Goal: Find specific page/section: Find specific page/section

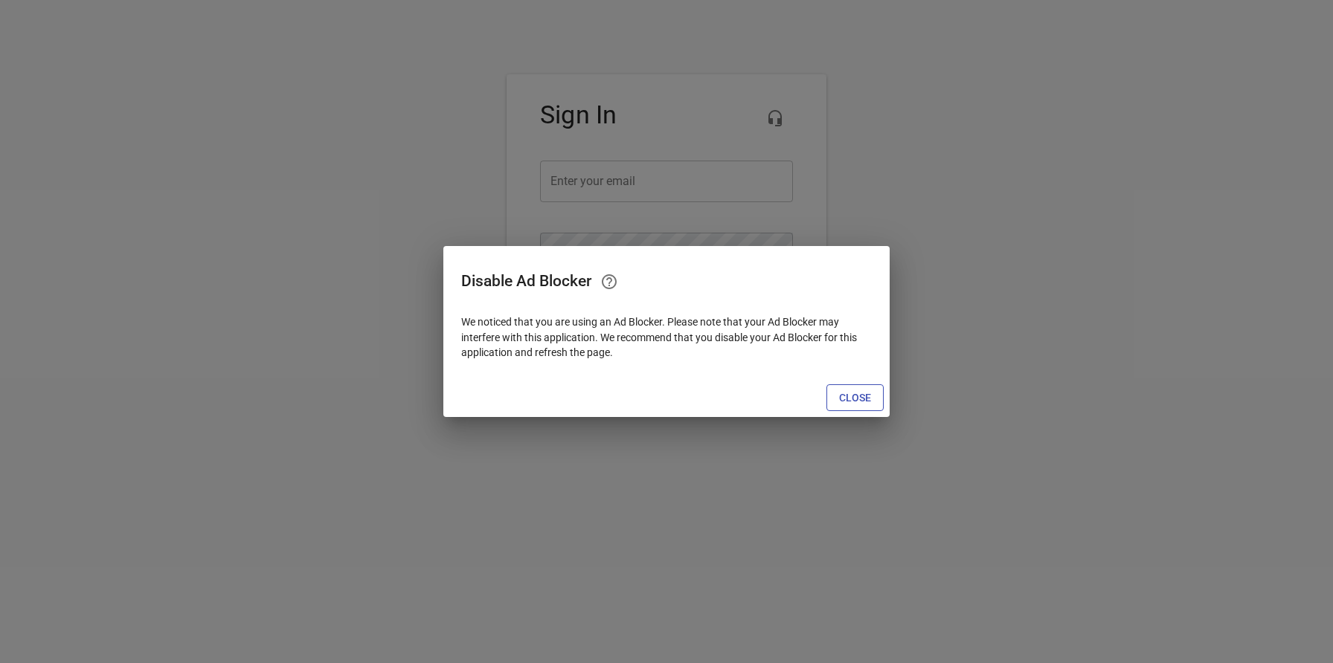
click at [869, 397] on span "Close" at bounding box center [855, 398] width 32 height 19
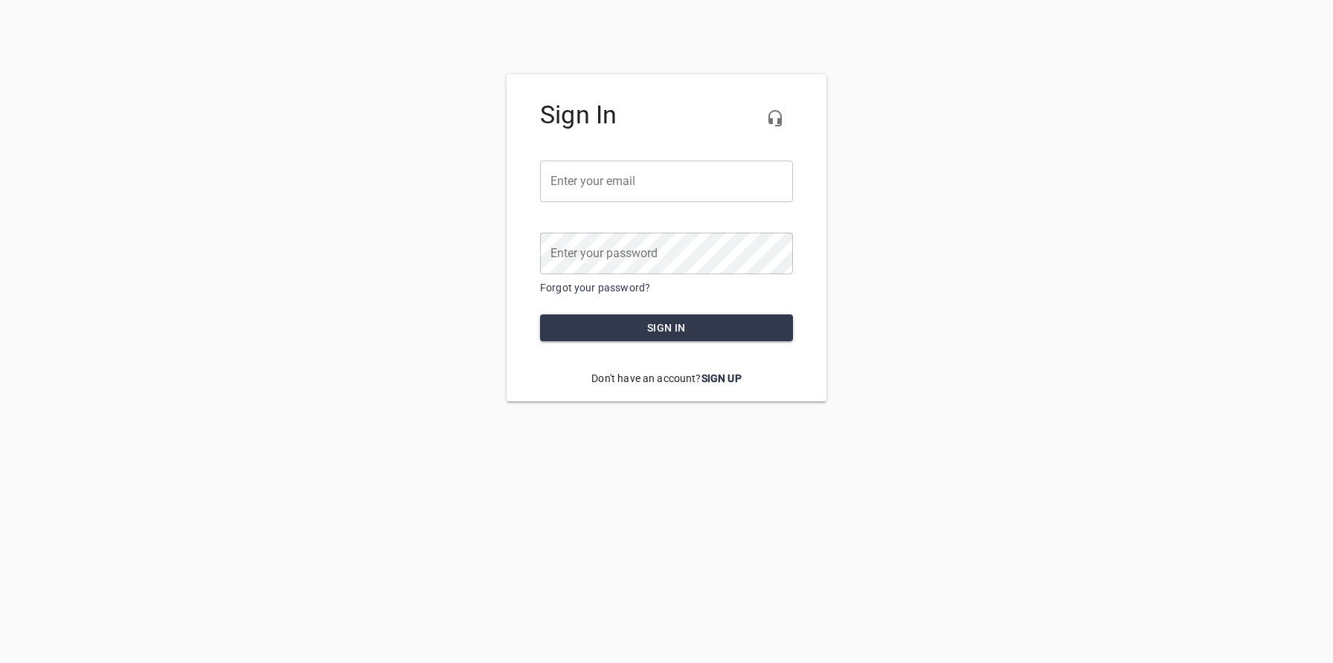
click at [634, 190] on input "email" at bounding box center [666, 182] width 253 height 42
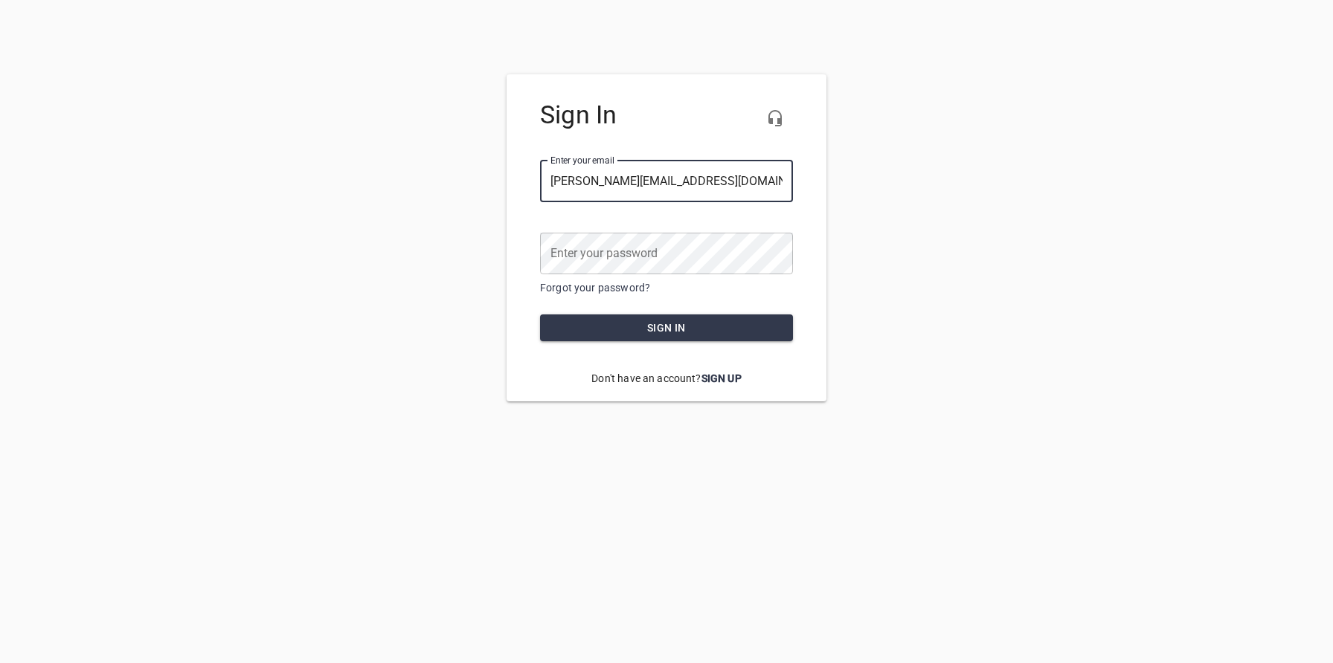
type input "[PERSON_NAME][EMAIL_ADDRESS][DOMAIN_NAME]"
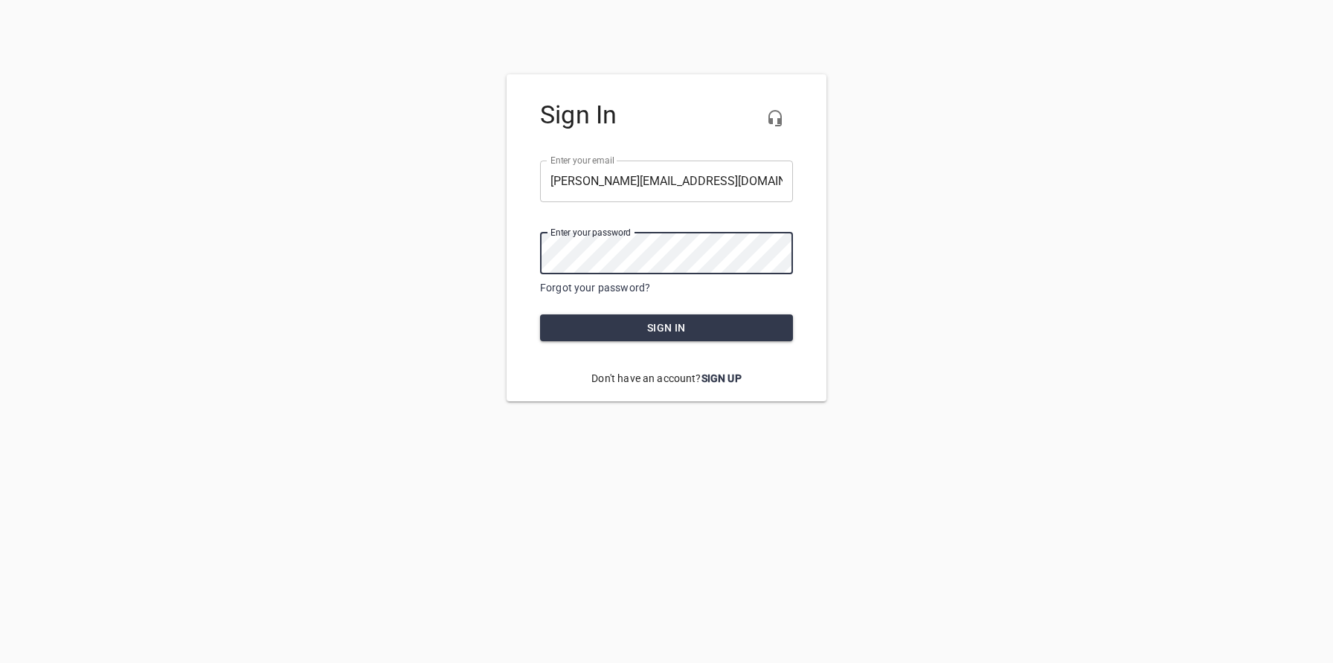
click at [540, 315] on button "Sign in" at bounding box center [666, 329] width 253 height 28
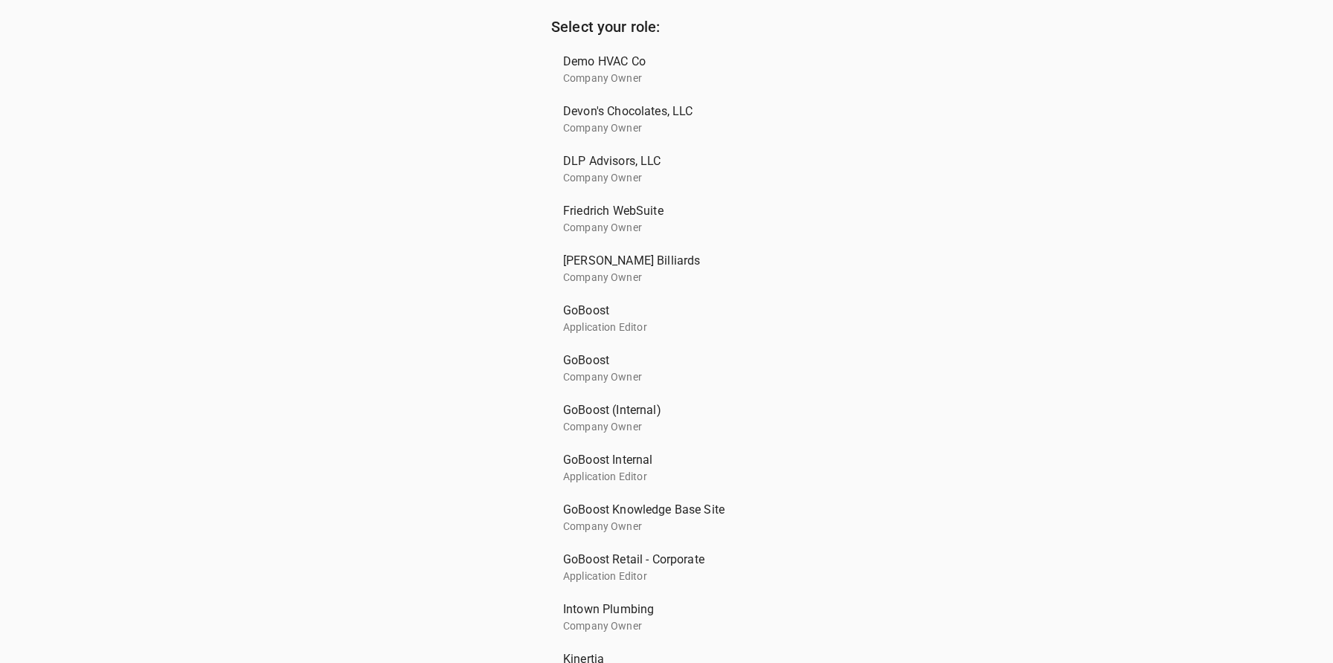
click at [579, 479] on p "Application Editor" at bounding box center [660, 477] width 195 height 16
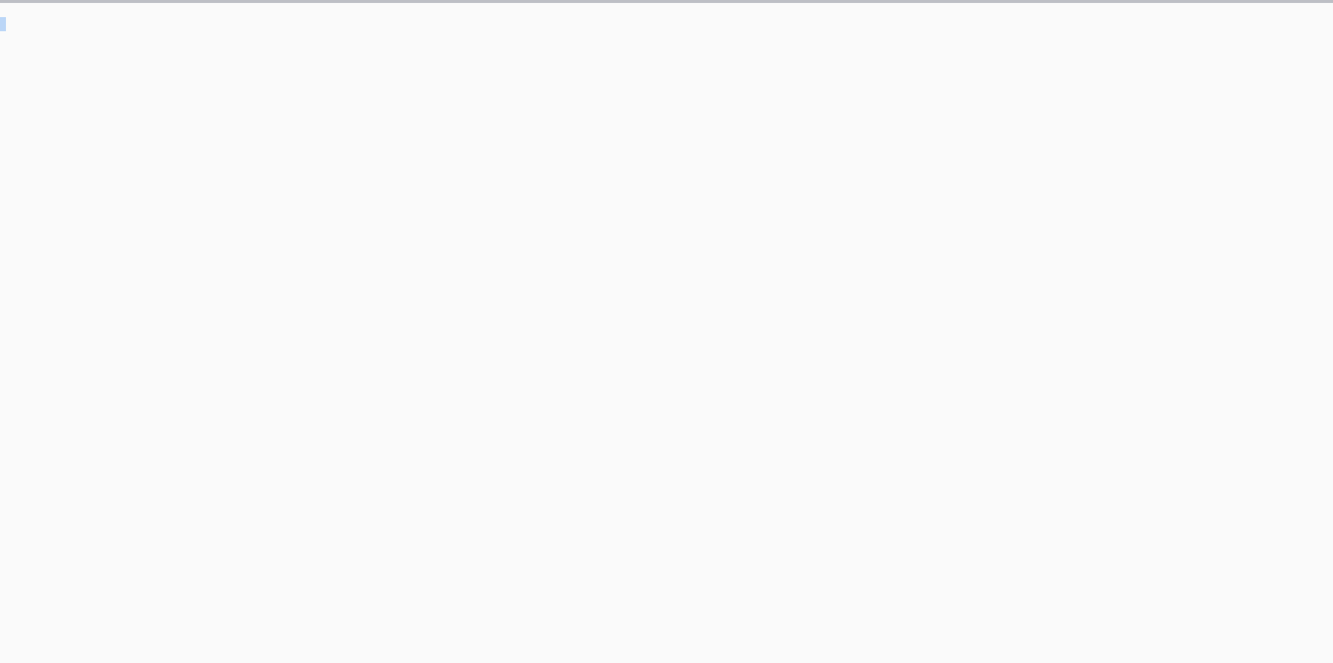
click at [579, 31] on html at bounding box center [666, 15] width 1333 height 31
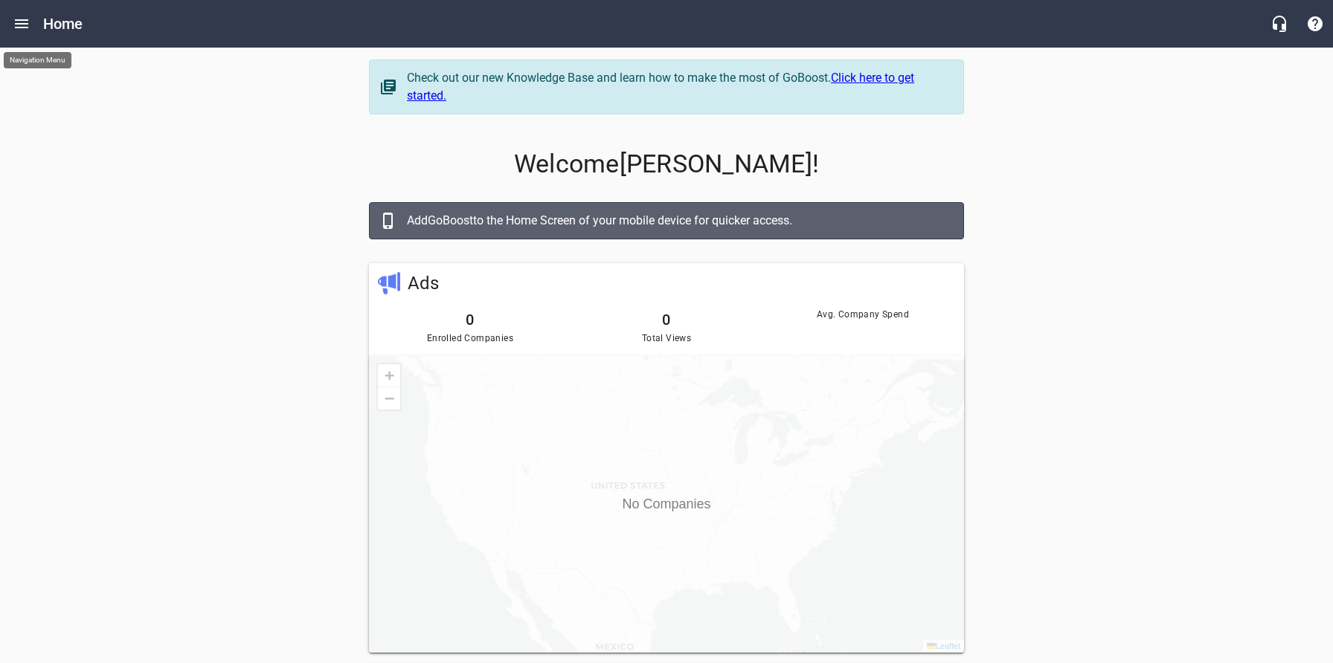
click at [18, 30] on icon "Open drawer" at bounding box center [22, 24] width 18 height 18
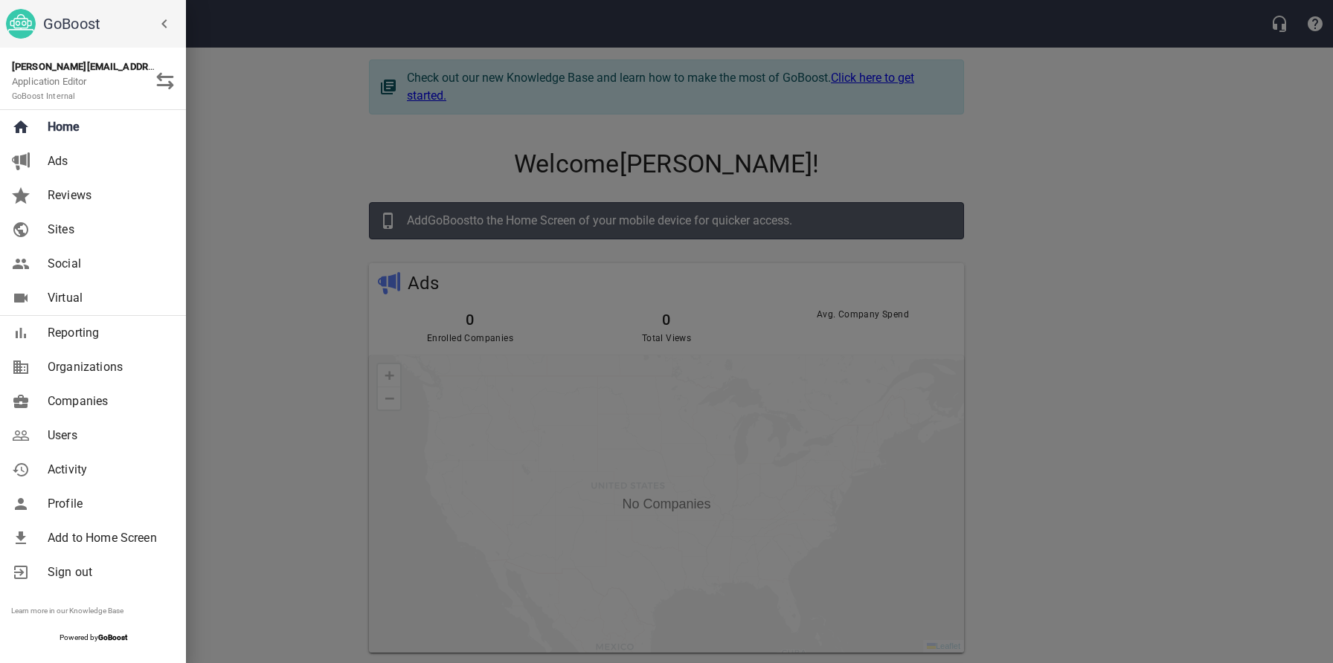
click at [162, 83] on icon "button" at bounding box center [165, 81] width 18 height 18
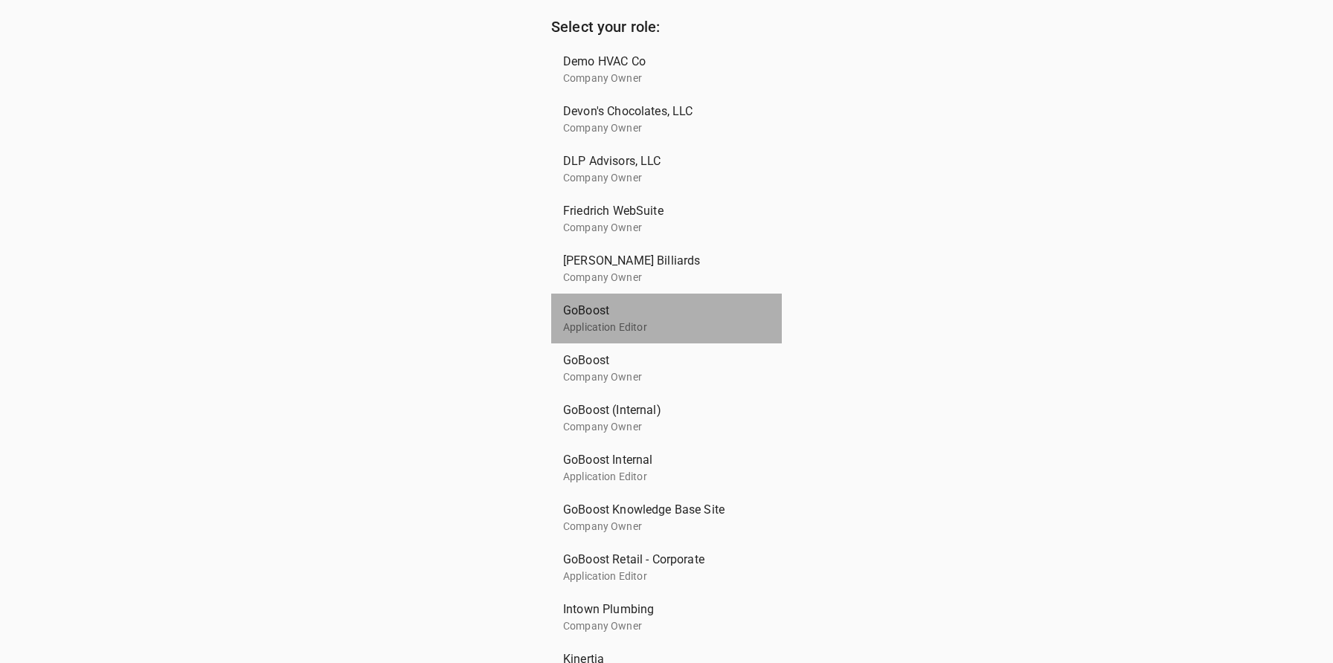
click at [642, 325] on p "Application Editor" at bounding box center [660, 328] width 195 height 16
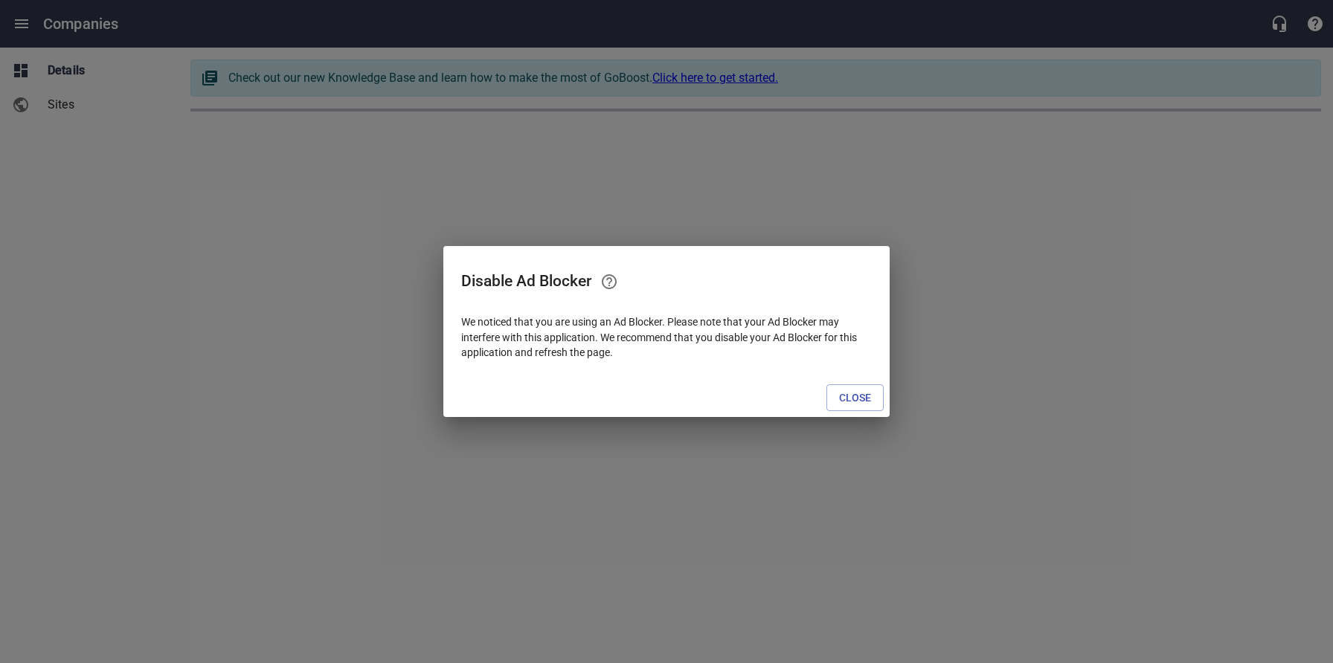
select select "[US_STATE]"
select select "62"
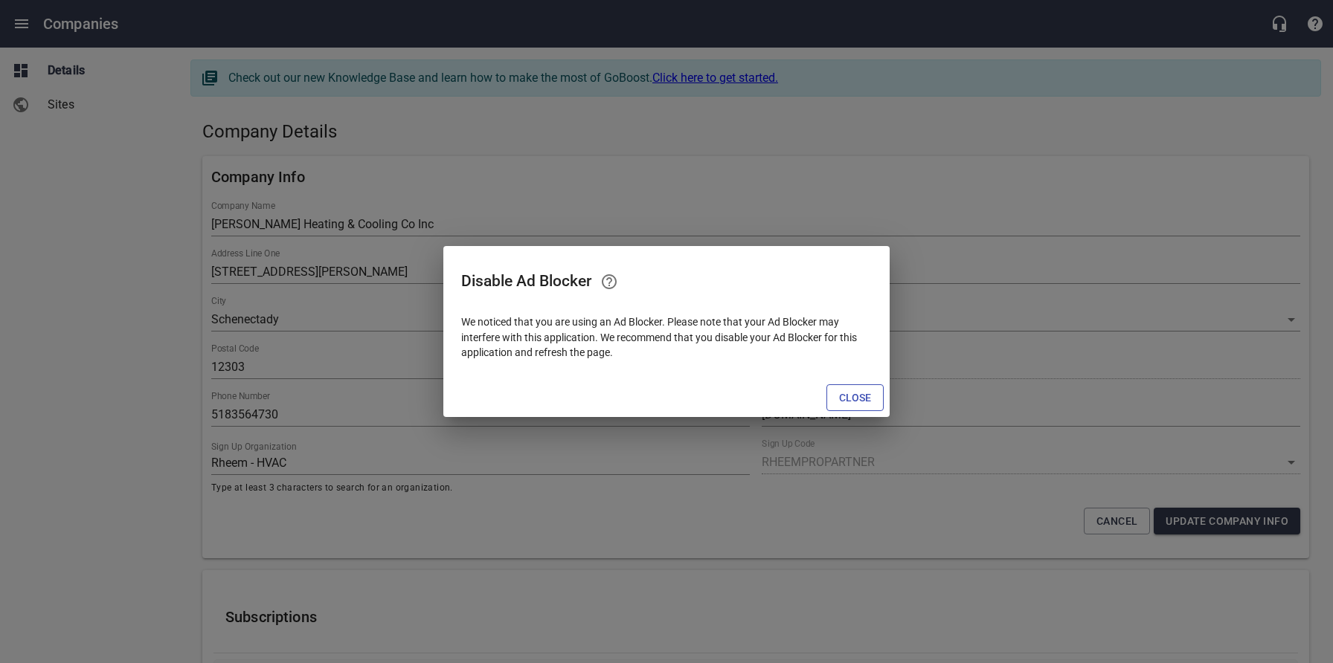
click at [848, 399] on span "Close" at bounding box center [855, 398] width 32 height 19
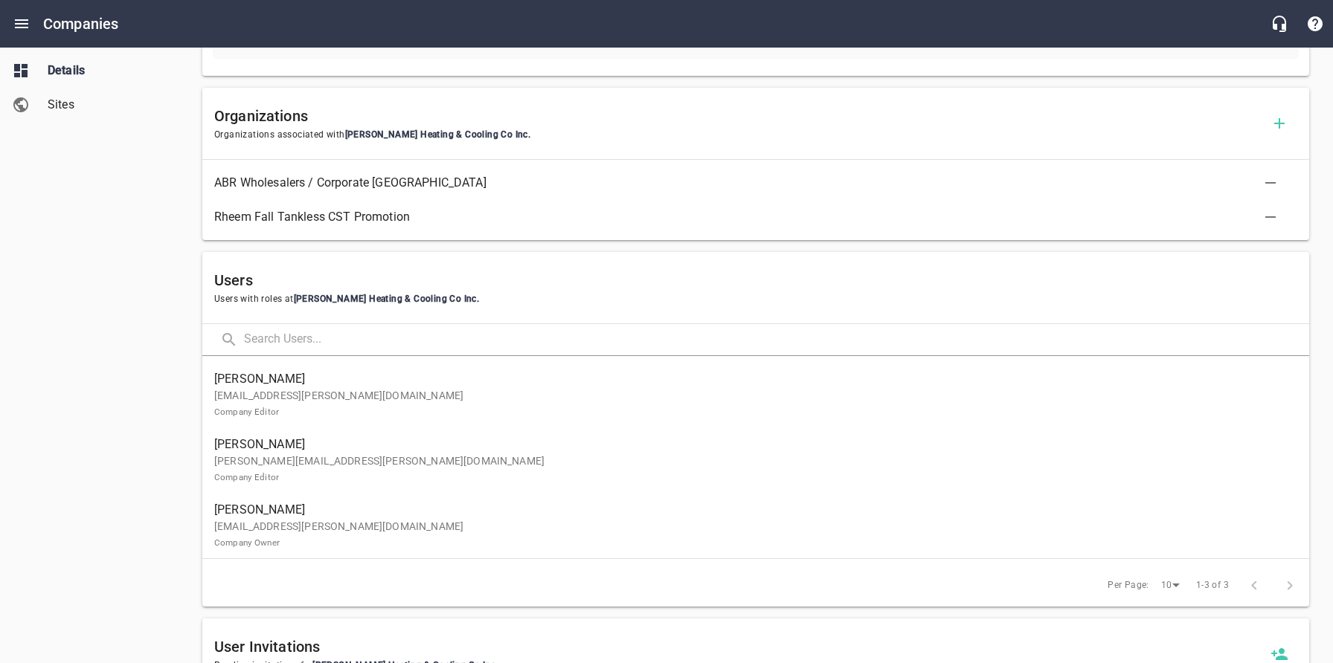
scroll to position [659, 0]
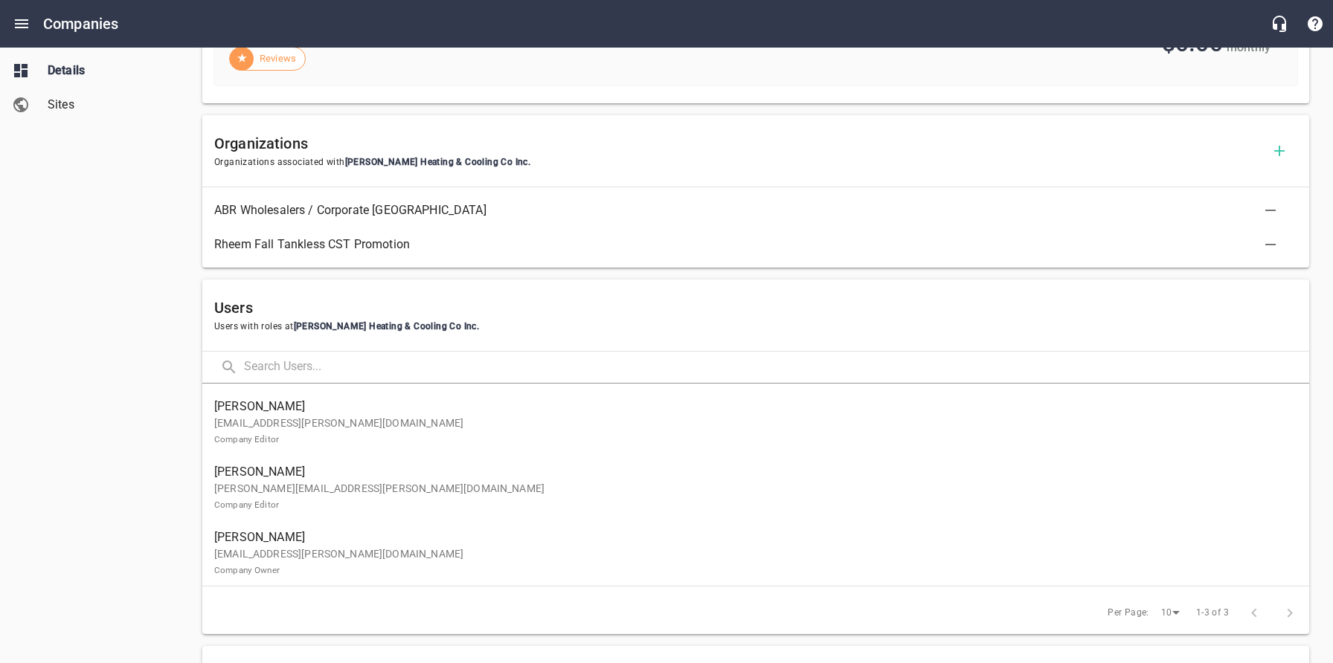
click at [473, 550] on p "[EMAIL_ADDRESS][PERSON_NAME][DOMAIN_NAME] Company Owner" at bounding box center [749, 562] width 1071 height 31
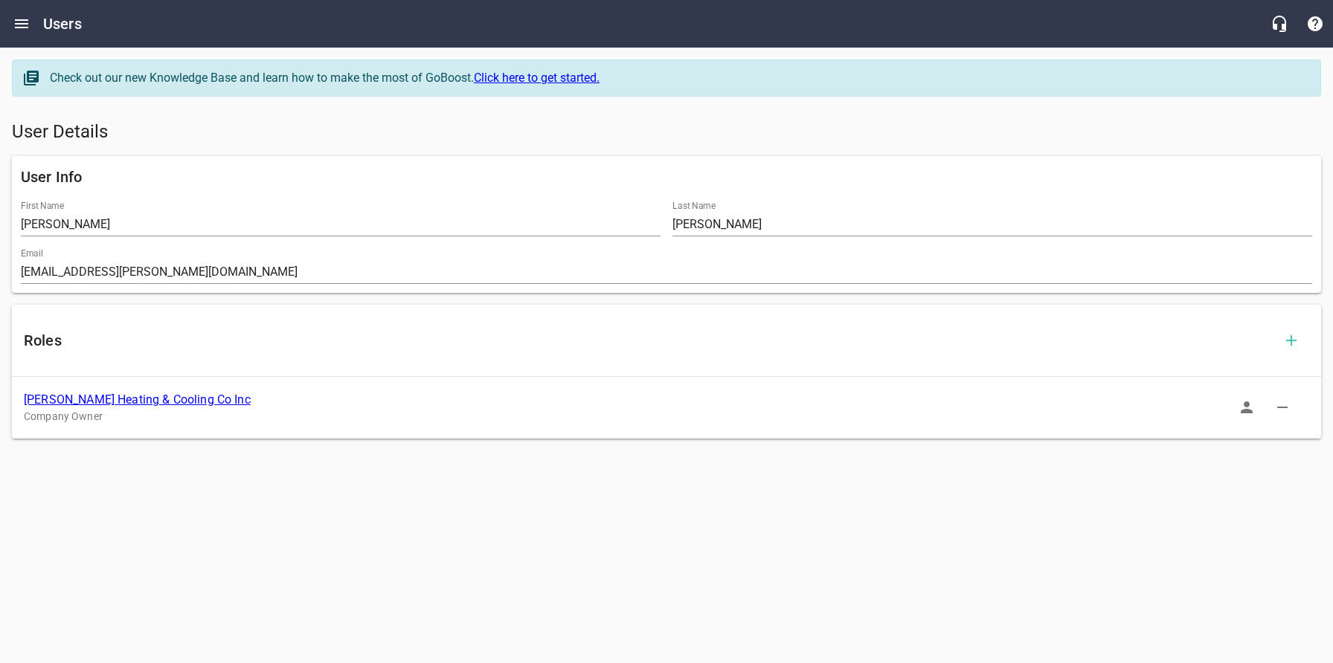
click at [1249, 412] on icon "button" at bounding box center [1246, 408] width 12 height 12
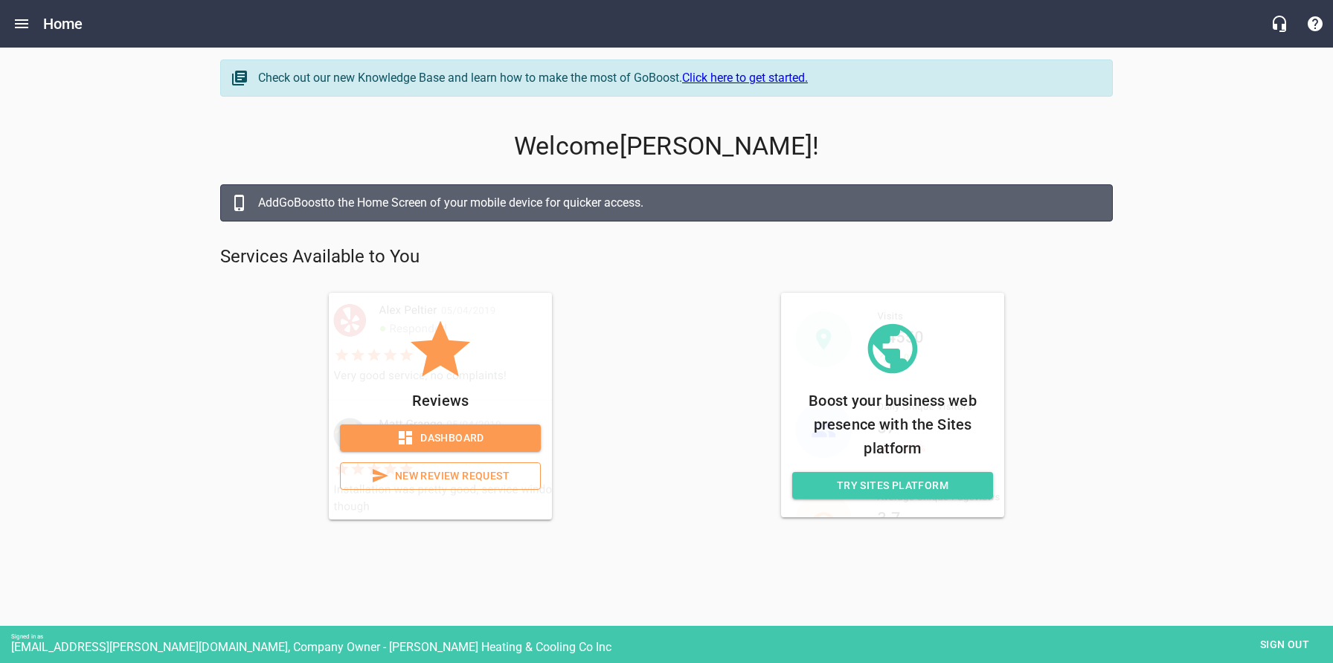
click at [407, 432] on icon at bounding box center [405, 437] width 13 height 13
